Goal: Transaction & Acquisition: Purchase product/service

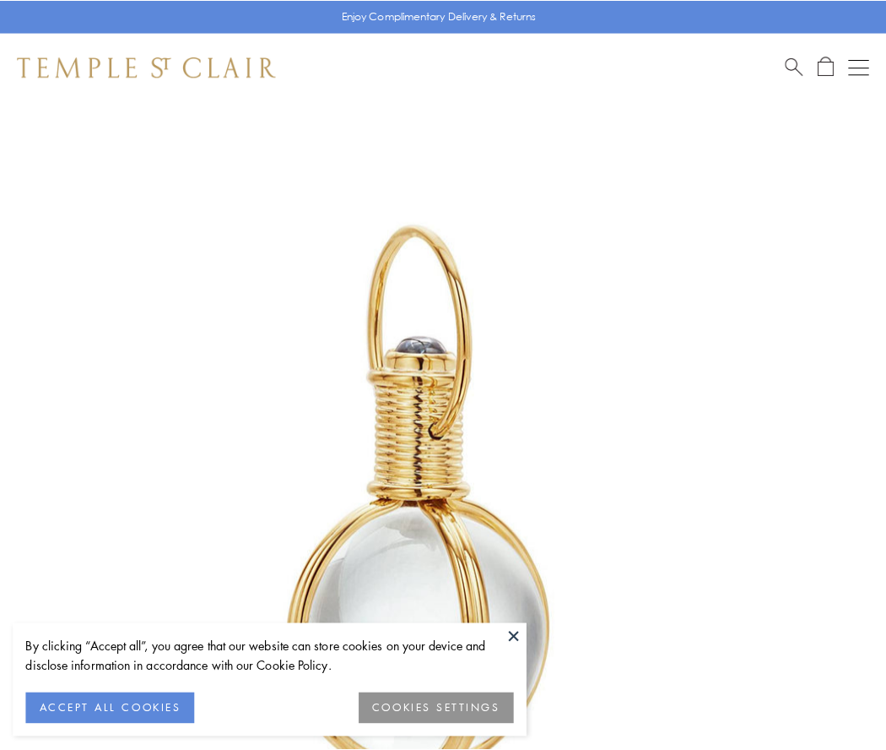
scroll to position [441, 0]
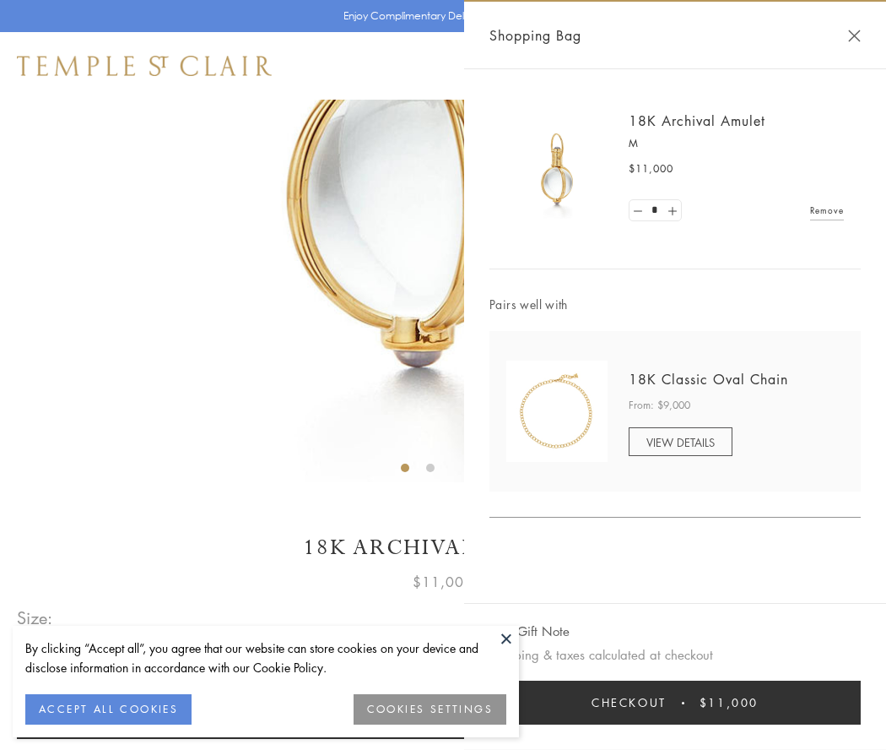
click at [675, 702] on button "Checkout $11,000" at bounding box center [675, 702] width 371 height 44
